Goal: Information Seeking & Learning: Learn about a topic

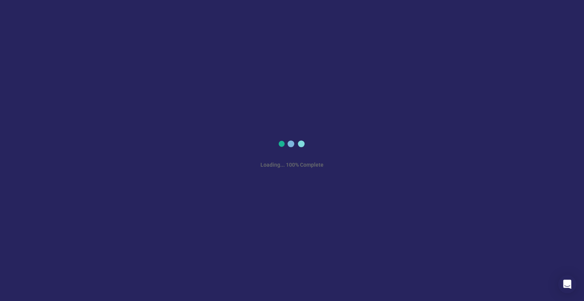
click at [222, 182] on div "Loading... 100% Complete" at bounding box center [292, 150] width 584 height 301
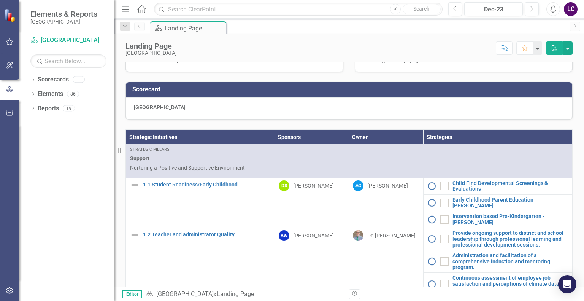
scroll to position [303, 0]
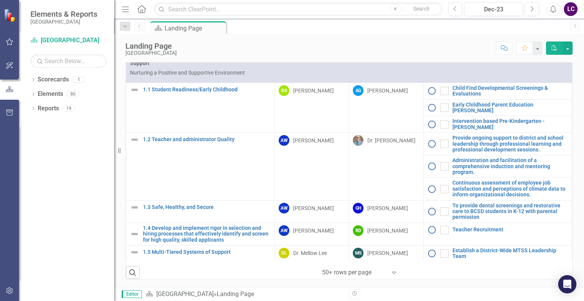
click at [33, 94] on icon at bounding box center [33, 93] width 2 height 3
click at [37, 111] on div "Dropdown" at bounding box center [36, 109] width 5 height 6
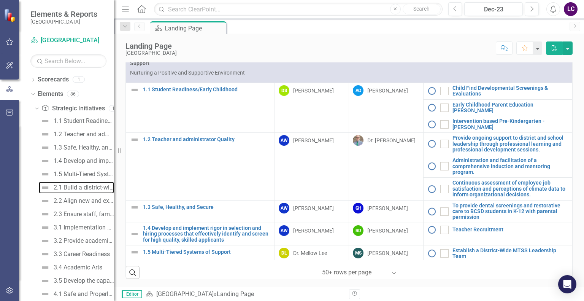
click at [78, 184] on div "2.1 Build a district-wide culture of pride, trust, and respect" at bounding box center [84, 187] width 60 height 7
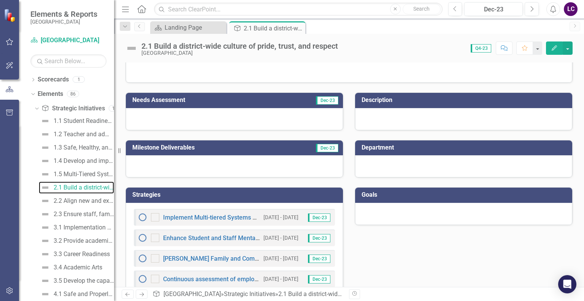
scroll to position [88, 0]
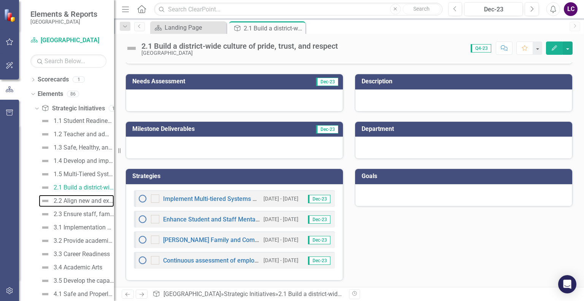
click at [89, 199] on div "2.2 Align new and existing community and parent partnerships (Parent and Commun…" at bounding box center [84, 200] width 60 height 7
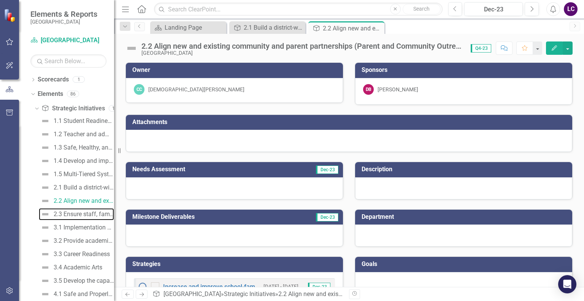
click at [84, 213] on div "2.3 Ensure staff, families, students, and the community have timely access to i…" at bounding box center [84, 214] width 60 height 7
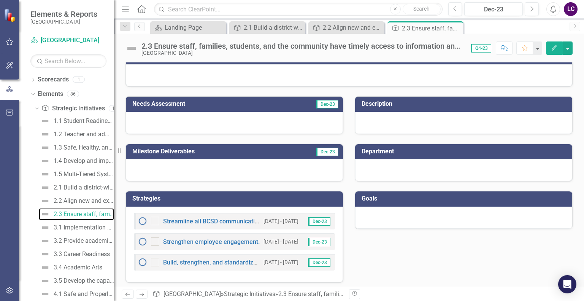
scroll to position [67, 0]
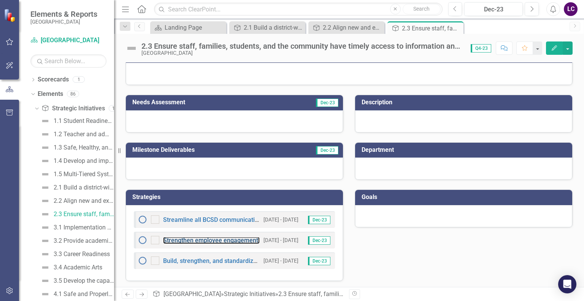
click at [239, 238] on link "Strengthen employee engagement." at bounding box center [211, 240] width 97 height 7
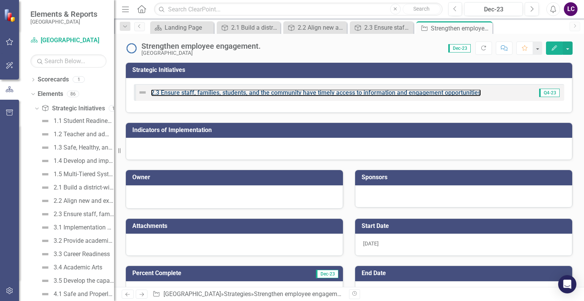
click at [464, 92] on link "2.3 Ensure staff, families, students, and the community have timely access to i…" at bounding box center [316, 92] width 330 height 7
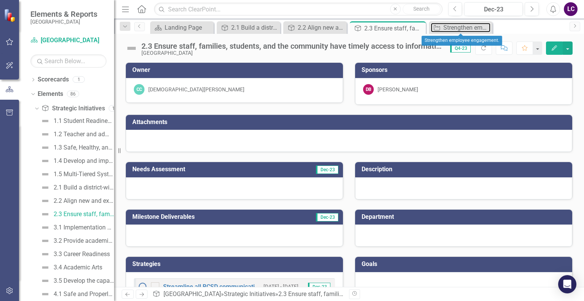
click at [466, 31] on div "Strengthen employee engagement." at bounding box center [467, 28] width 47 height 10
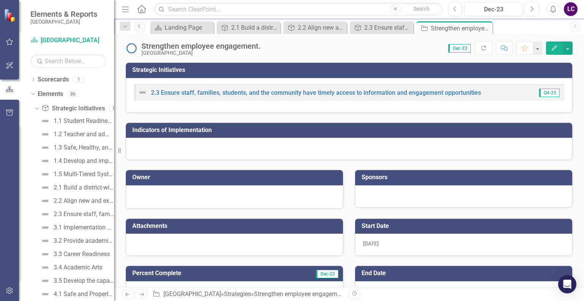
scroll to position [196, 0]
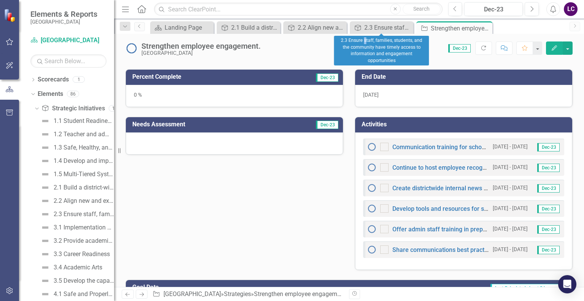
drag, startPoint x: 378, startPoint y: 27, endPoint x: 361, endPoint y: 36, distance: 18.9
click at [361, 36] on div "2.3 Ensure staff, families, students, and the community have timely access to i…" at bounding box center [381, 51] width 95 height 30
click at [370, 25] on div "2.3 Ensure staff, families, students, and the community have timely access to i…" at bounding box center [387, 28] width 47 height 10
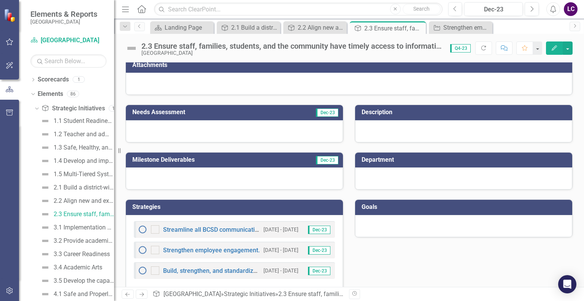
scroll to position [67, 0]
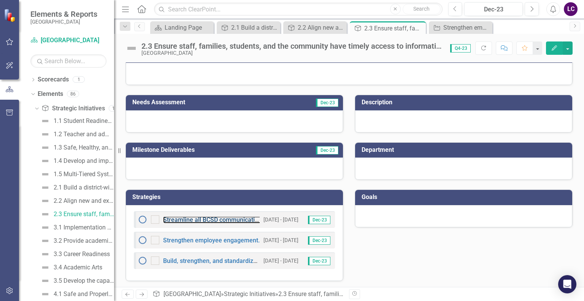
click at [209, 216] on link "Streamline all BCSD communication channels to better serve internal and externa…" at bounding box center [290, 219] width 254 height 7
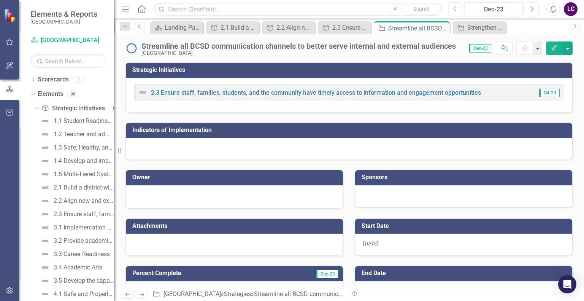
click at [141, 29] on link "Previous" at bounding box center [139, 26] width 11 height 9
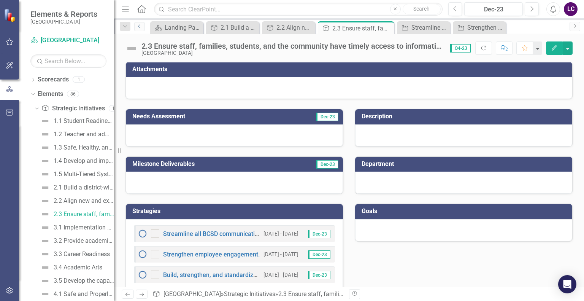
scroll to position [67, 0]
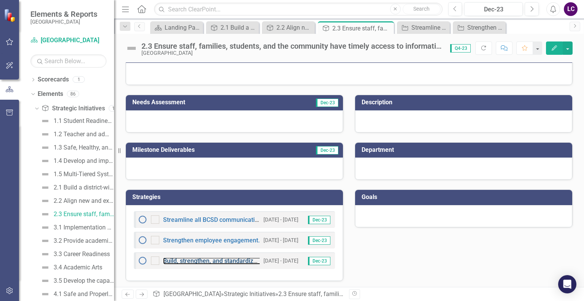
click at [222, 261] on link "Build, strengthen, and standardize communications in schools and departments." at bounding box center [272, 260] width 219 height 7
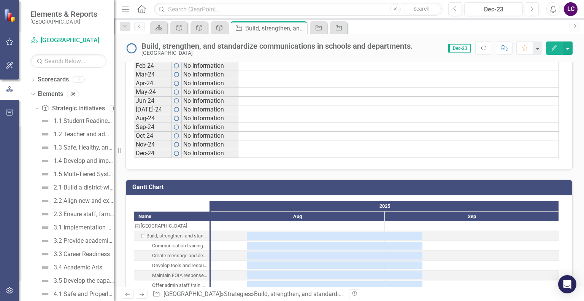
scroll to position [585, 0]
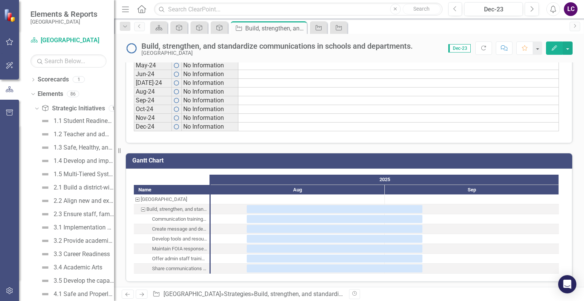
click at [582, 46] on div "Build, strengthen, and standardize communications in schools and departments. B…" at bounding box center [349, 45] width 470 height 23
click at [8, 288] on icon "button" at bounding box center [10, 291] width 8 height 6
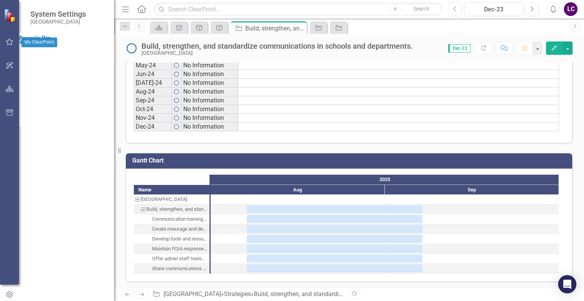
click at [13, 52] on div at bounding box center [9, 52] width 19 height 4
click at [10, 292] on icon "button" at bounding box center [9, 294] width 8 height 7
click at [7, 278] on div at bounding box center [9, 204] width 19 height 158
click at [126, 12] on icon "Menu" at bounding box center [126, 9] width 10 height 8
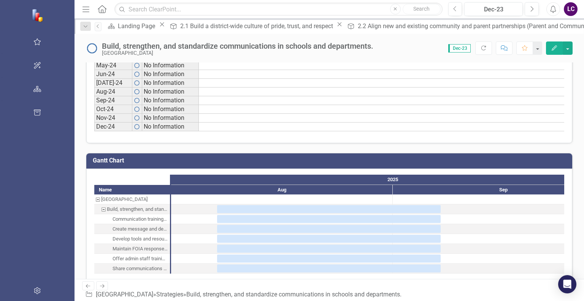
click at [81, 10] on icon "Menu" at bounding box center [86, 9] width 10 height 8
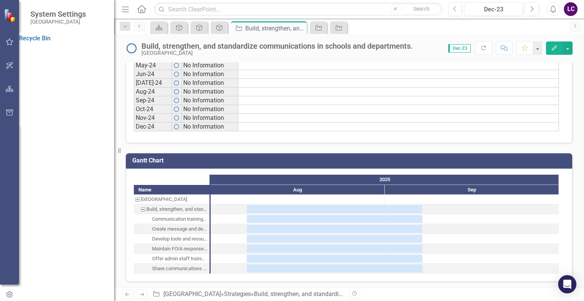
click at [122, 12] on icon "Menu" at bounding box center [126, 9] width 10 height 8
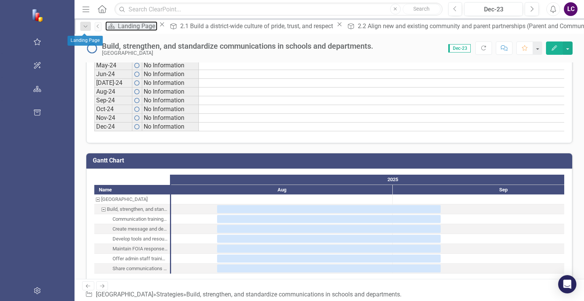
click at [118, 30] on div "Landing Page" at bounding box center [138, 26] width 40 height 10
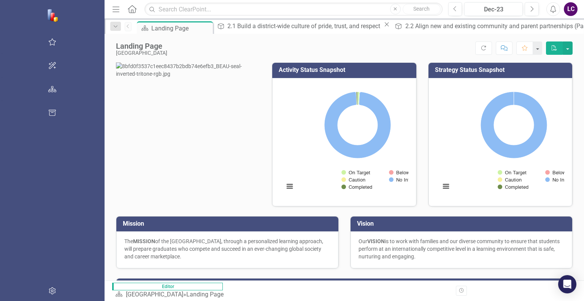
click at [584, 262] on div "Activity Status Snapshot Loading... Chart Pie chart with 5 slices. Activity Sta…" at bounding box center [345, 171] width 480 height 218
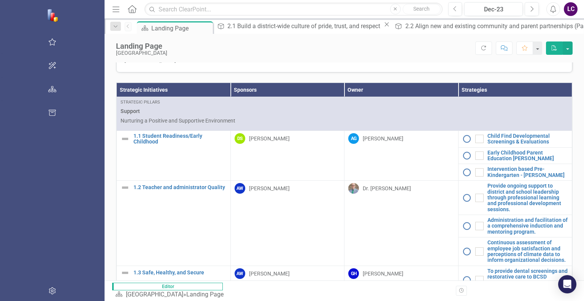
scroll to position [303, 0]
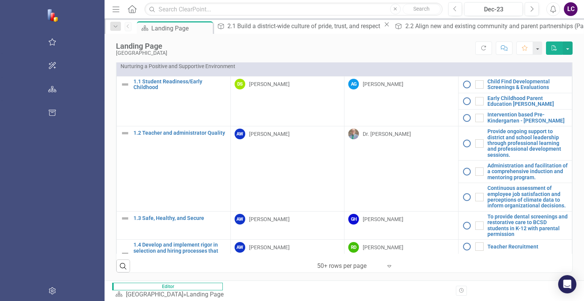
click at [386, 269] on icon "Expand" at bounding box center [390, 266] width 8 height 6
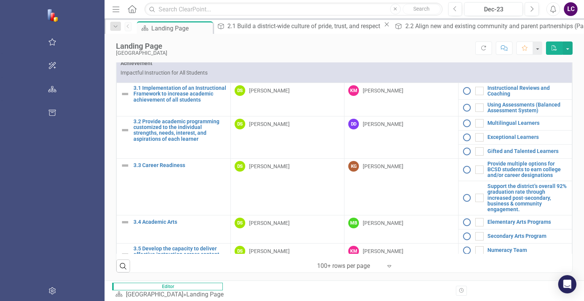
scroll to position [1547, 0]
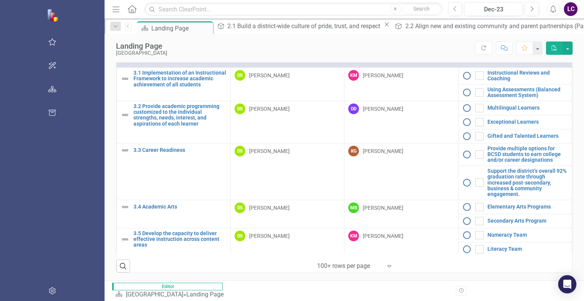
click at [488, 31] on link "Build, strengthen, and standardize communications in schools and departments." at bounding box center [528, 22] width 81 height 17
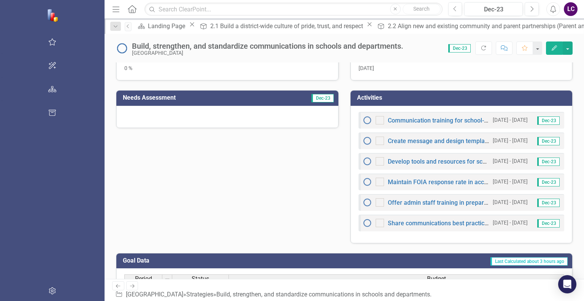
scroll to position [221, 0]
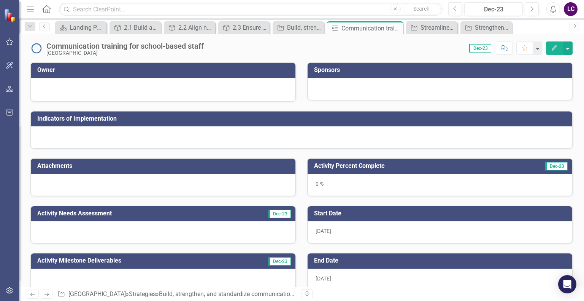
scroll to position [201, 0]
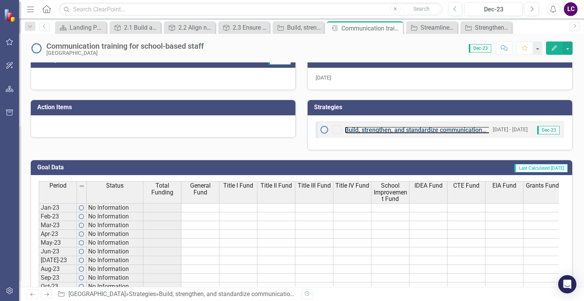
click at [443, 129] on link "Build, strengthen, and standardize communications in schools and departments." at bounding box center [454, 129] width 219 height 7
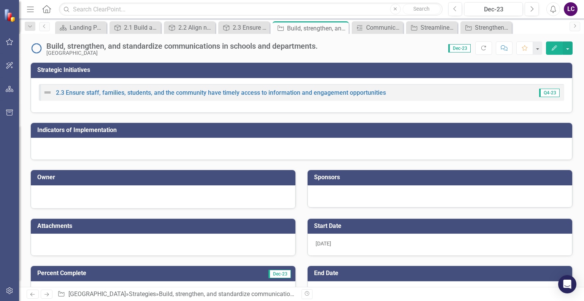
click at [584, 265] on div "Strategic Initiatives 2.3 Ensure staff, families, students, and the community h…" at bounding box center [301, 174] width 565 height 224
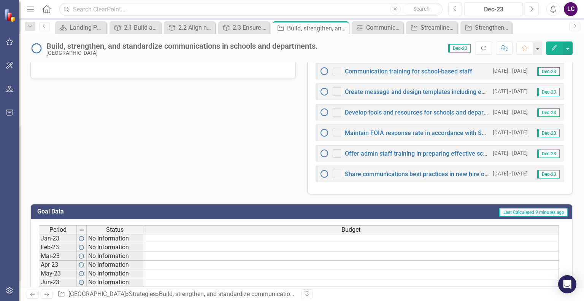
scroll to position [335, 0]
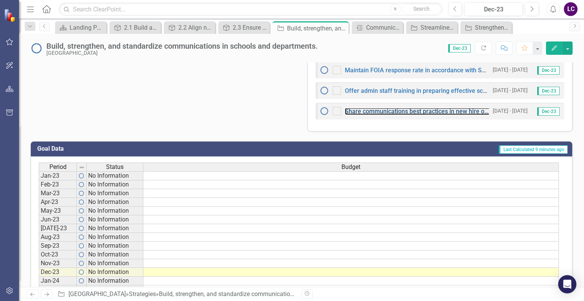
click at [397, 111] on link "Share communications best practices in new hire orientation." at bounding box center [428, 111] width 167 height 7
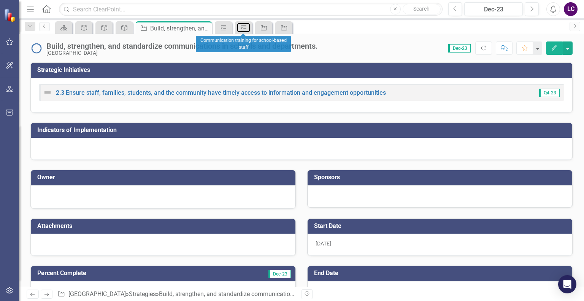
click at [243, 28] on icon "Activity" at bounding box center [244, 28] width 8 height 6
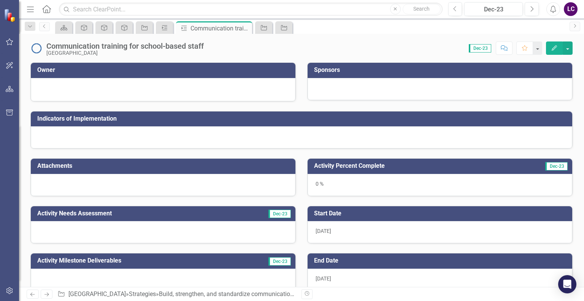
click at [30, 29] on icon "Dropdown" at bounding box center [30, 26] width 7 height 5
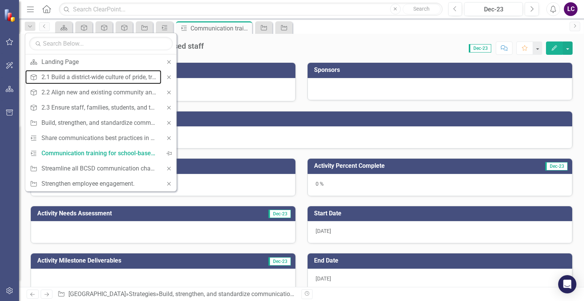
click at [84, 74] on div "2.1 Build a district-wide culture of pride, trust, and respect" at bounding box center [99, 77] width 116 height 10
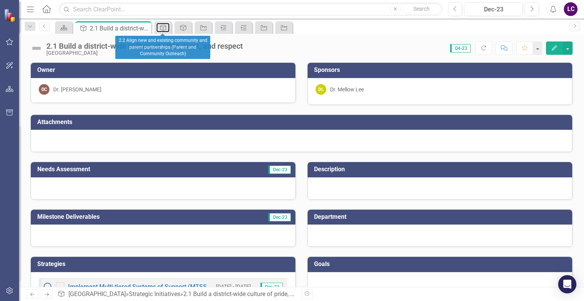
click at [162, 28] on icon "Strategic Initiatives" at bounding box center [163, 28] width 8 height 6
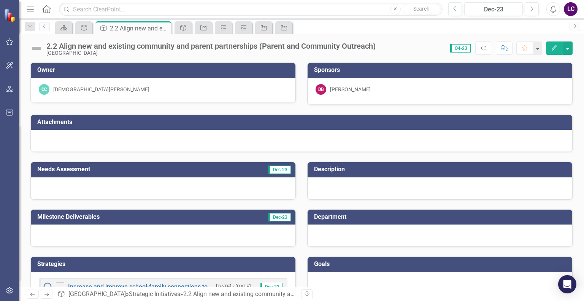
click at [507, 51] on button "Comment" at bounding box center [504, 47] width 17 height 13
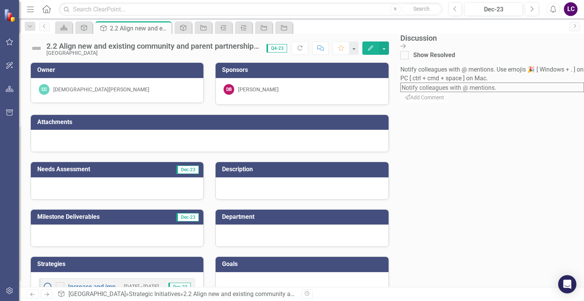
click at [406, 46] on icon at bounding box center [403, 46] width 5 height 5
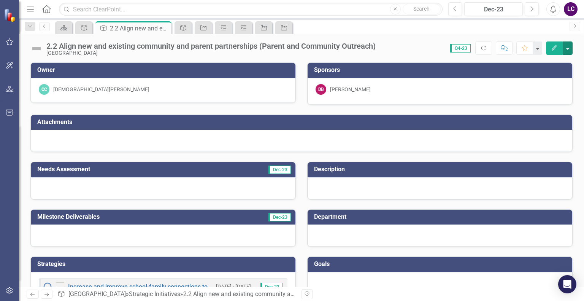
click at [568, 46] on button "button" at bounding box center [568, 47] width 10 height 13
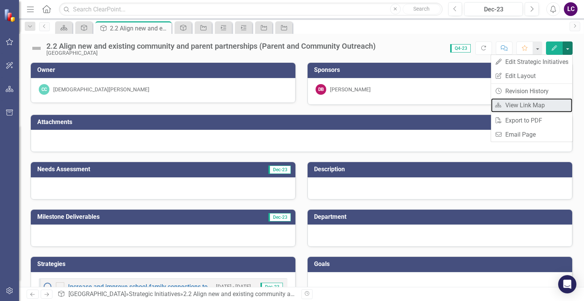
click at [528, 104] on link "Link Map View Link Map" at bounding box center [531, 105] width 81 height 14
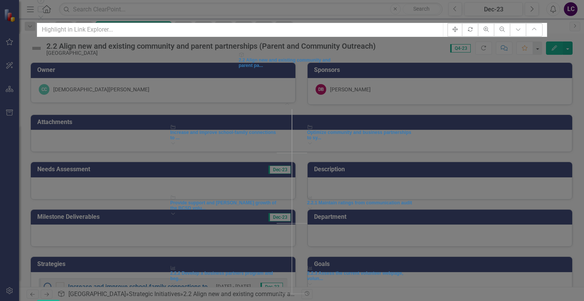
click at [547, 275] on div "Fit icon.rotate Zoom In Zoom Out Expand Chart Collapse Chart Strategic Initiati…" at bounding box center [292, 161] width 510 height 277
click at [547, 14] on div "Close" at bounding box center [292, 18] width 510 height 9
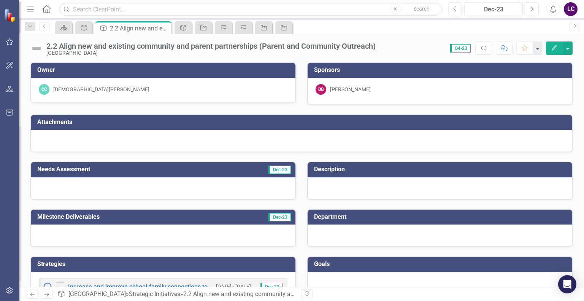
click at [537, 50] on button "button" at bounding box center [537, 47] width 9 height 13
click at [432, 32] on div "Scorecard Strategic Initiatives Strategic Initiatives 2.2 Align new and existin…" at bounding box center [310, 27] width 512 height 12
